Goal: Navigation & Orientation: Find specific page/section

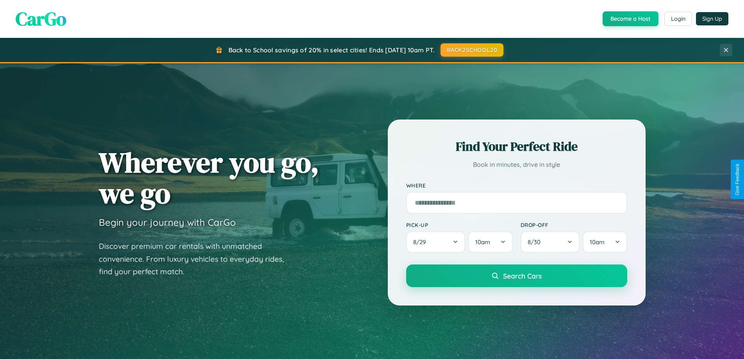
scroll to position [1503, 0]
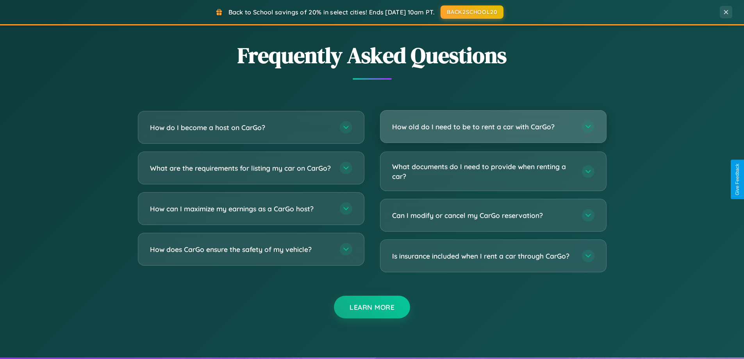
click at [493, 127] on h3 "How old do I need to be to rent a car with CarGo?" at bounding box center [483, 127] width 182 height 10
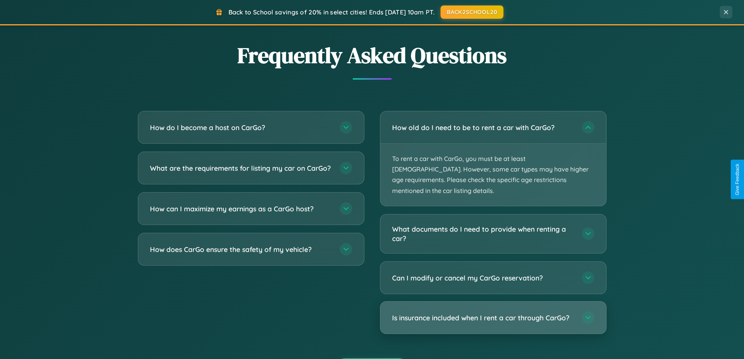
click at [493, 313] on h3 "Is insurance included when I rent a car through CarGo?" at bounding box center [483, 318] width 182 height 10
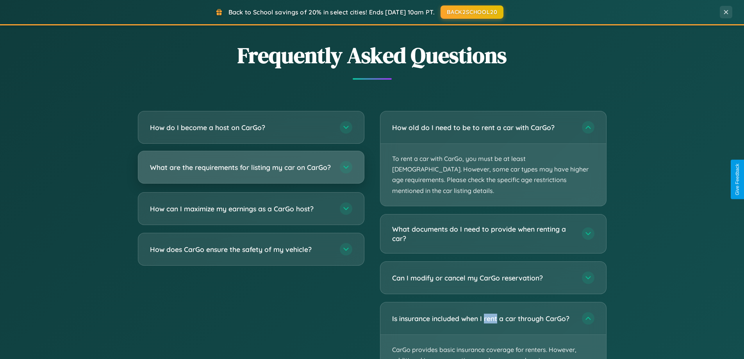
click at [251, 171] on h3 "What are the requirements for listing my car on CarGo?" at bounding box center [241, 168] width 182 height 10
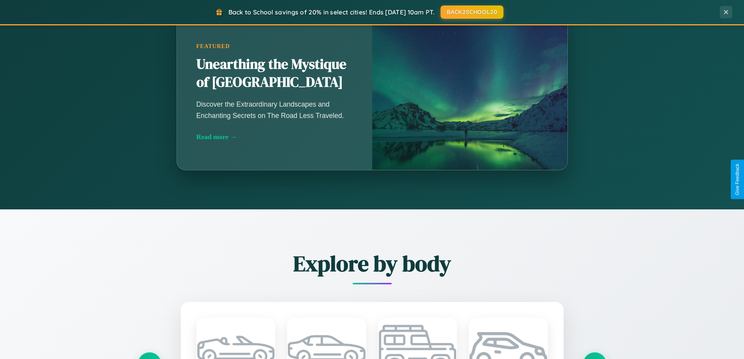
scroll to position [538, 0]
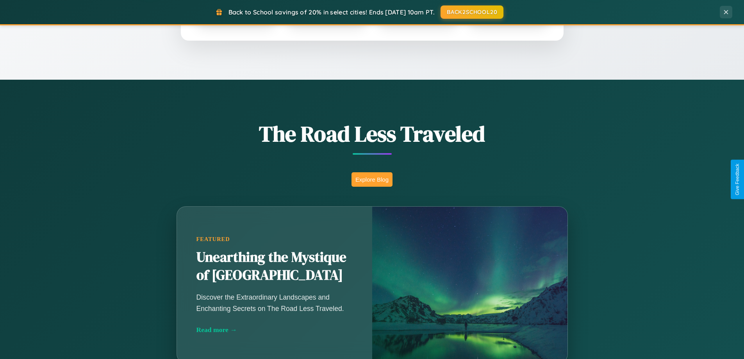
click at [372, 179] on button "Explore Blog" at bounding box center [372, 179] width 41 height 14
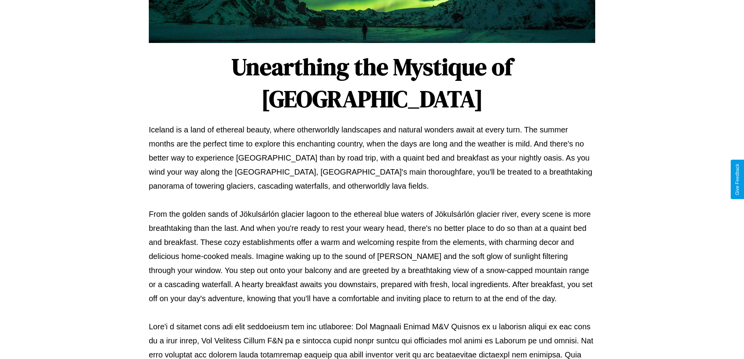
scroll to position [253, 0]
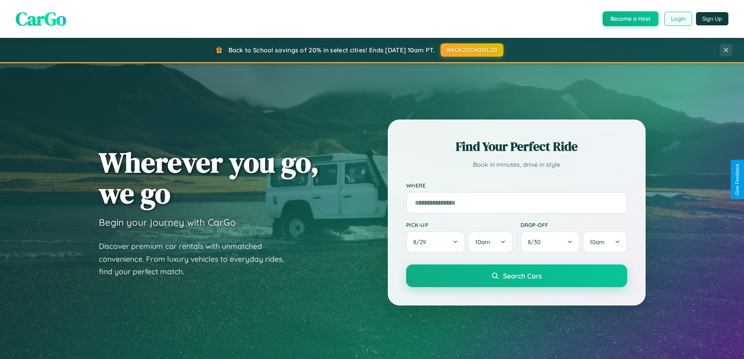
click at [678, 19] on button "Login" at bounding box center [678, 19] width 28 height 14
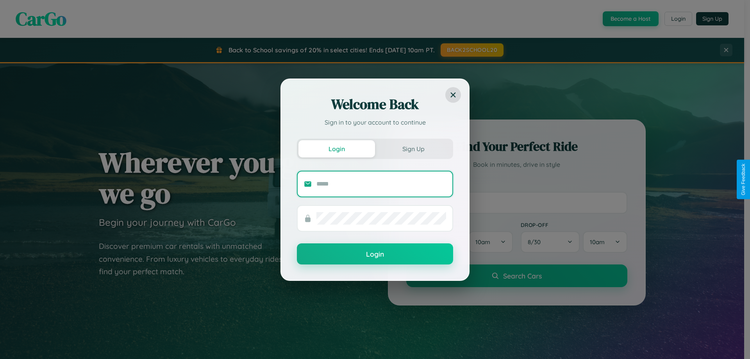
click at [381, 184] on input "text" at bounding box center [381, 184] width 130 height 13
type input "**********"
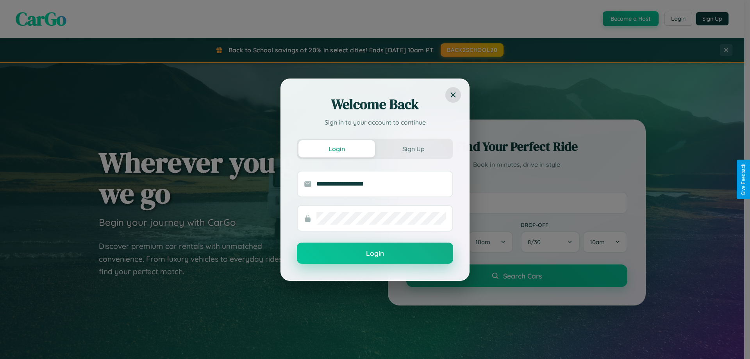
click at [375, 254] on button "Login" at bounding box center [375, 253] width 156 height 21
